Goal: Task Accomplishment & Management: Use online tool/utility

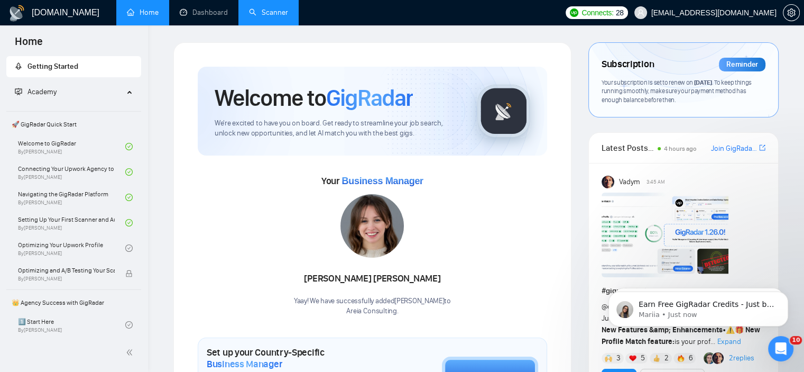
click at [283, 10] on link "Scanner" at bounding box center [268, 12] width 39 height 9
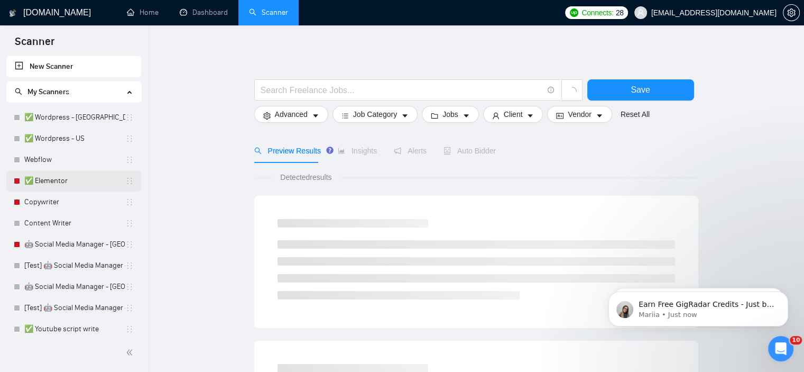
click at [55, 185] on link "✅ Elementor" at bounding box center [74, 180] width 101 height 21
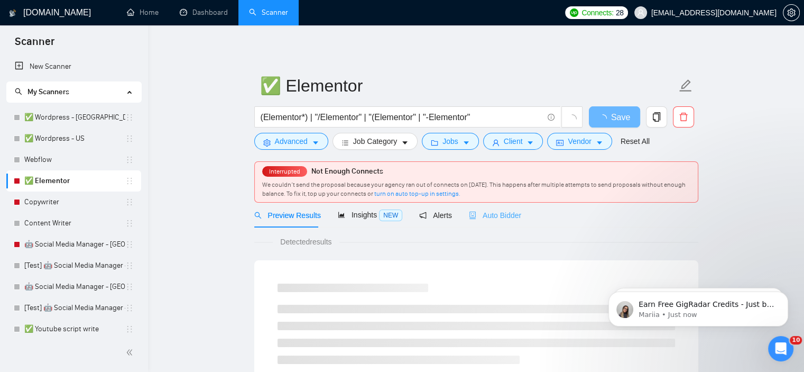
click at [470, 208] on div "Auto Bidder" at bounding box center [495, 215] width 52 height 25
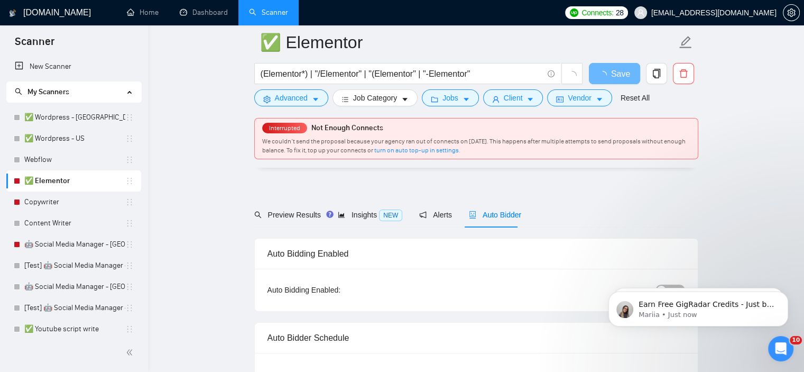
scroll to position [68, 0]
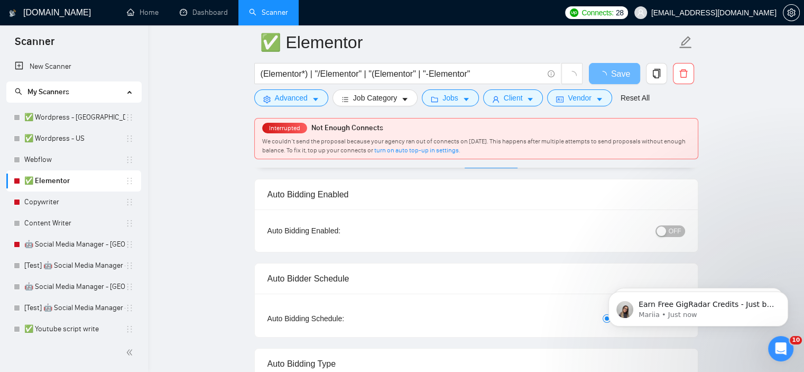
click at [662, 228] on div "button" at bounding box center [662, 231] width 10 height 10
click at [613, 68] on span "Save" at bounding box center [614, 73] width 19 height 13
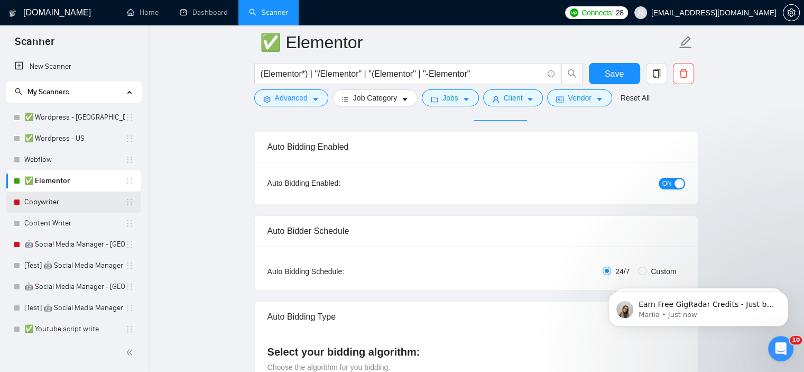
click at [93, 201] on link "Copywriter" at bounding box center [74, 201] width 101 height 21
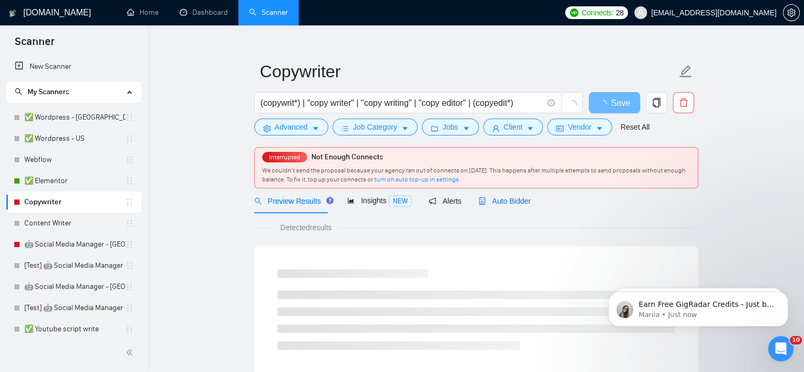
click at [497, 203] on span "Auto Bidder" at bounding box center [505, 201] width 52 height 8
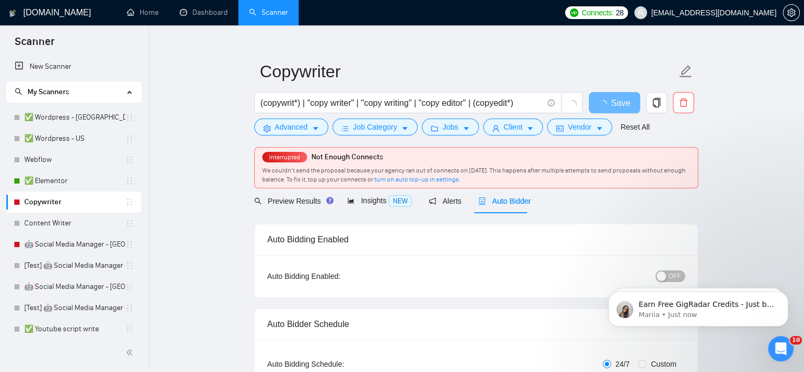
click at [663, 273] on body "Earn Free GigRadar Credits - Just by Sharing Your Story! 💬 Want more credits fo…" at bounding box center [698, 306] width 203 height 66
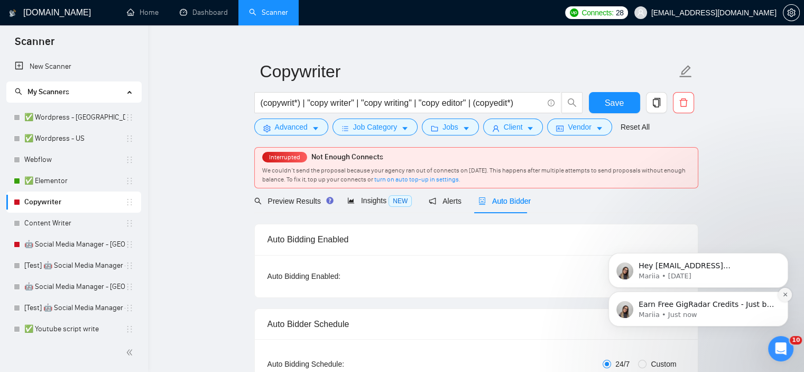
click at [786, 296] on icon "Dismiss notification" at bounding box center [786, 294] width 6 height 6
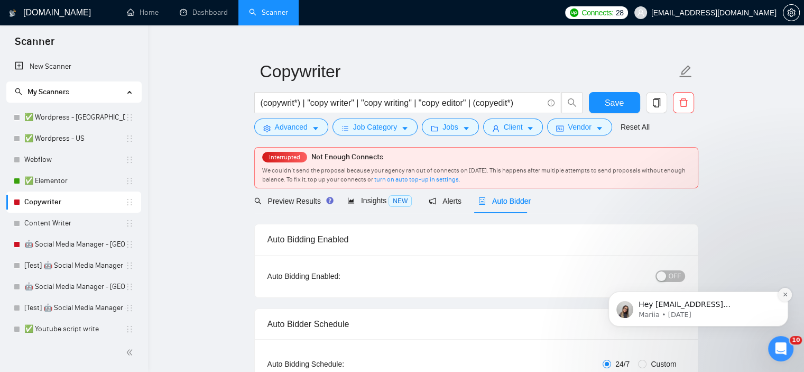
click at [783, 292] on icon "Dismiss notification" at bounding box center [786, 294] width 6 height 6
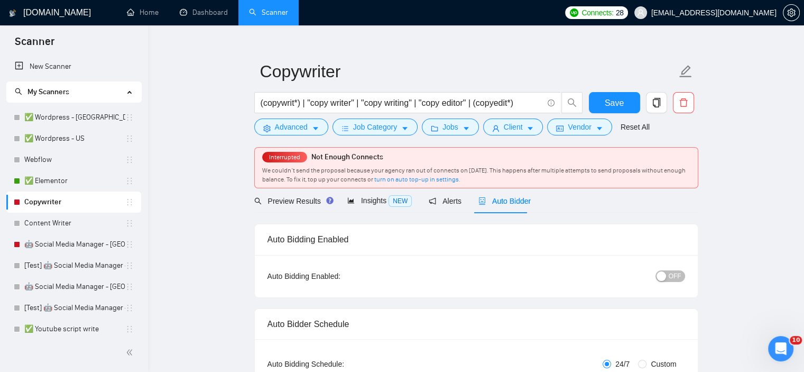
click at [669, 275] on button "OFF" at bounding box center [671, 276] width 30 height 12
click at [614, 99] on span "Save" at bounding box center [614, 102] width 19 height 13
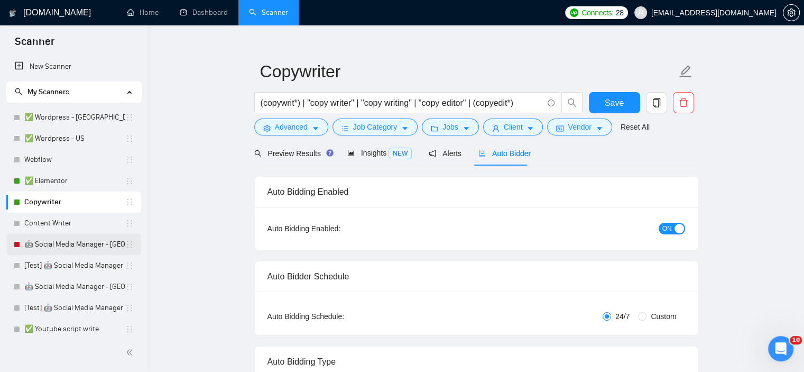
click at [100, 247] on link "🤖 Social Media Manager - [GEOGRAPHIC_DATA]" at bounding box center [74, 244] width 101 height 21
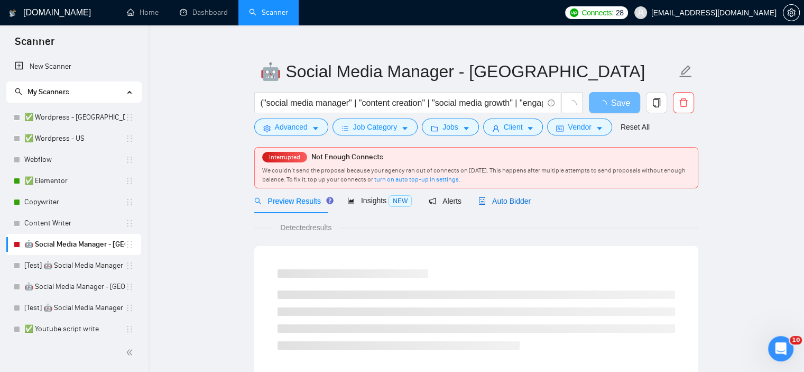
click at [503, 201] on span "Auto Bidder" at bounding box center [505, 201] width 52 height 8
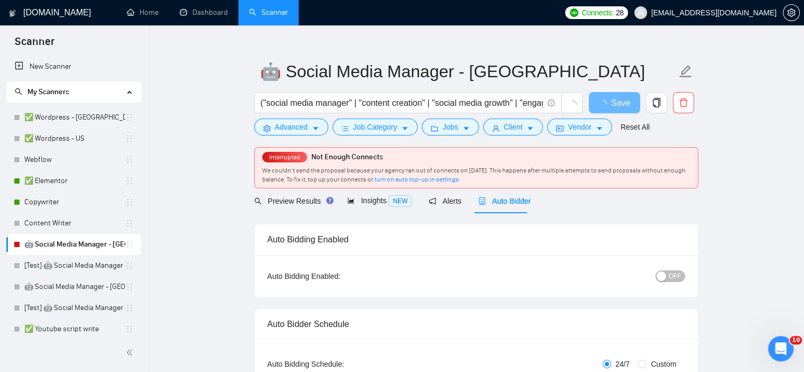
click at [676, 276] on span "OFF" at bounding box center [675, 276] width 13 height 12
click at [600, 97] on button "Save" at bounding box center [614, 102] width 51 height 21
